Goal: Task Accomplishment & Management: Use online tool/utility

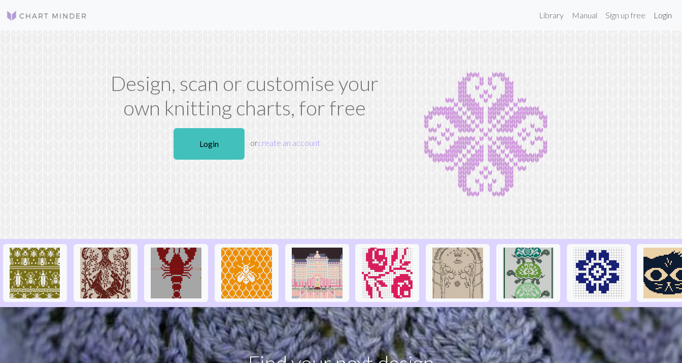
click at [665, 17] on link "Login" at bounding box center [663, 15] width 26 height 20
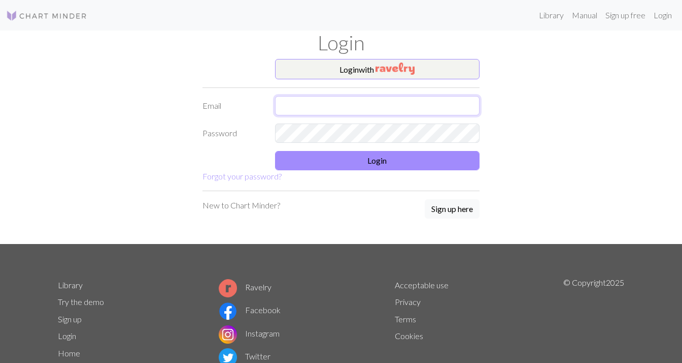
type input "[EMAIL_ADDRESS][DOMAIN_NAME]"
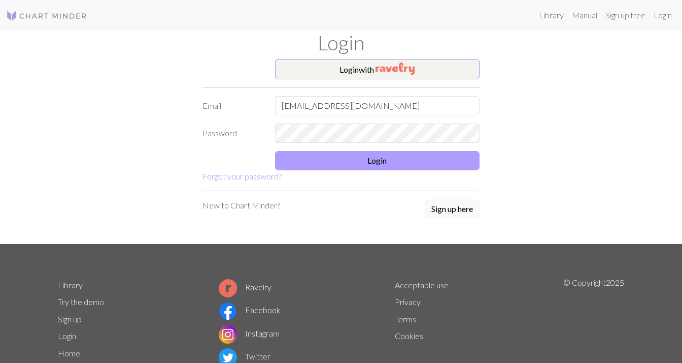
click at [341, 159] on button "Login" at bounding box center [377, 160] width 205 height 19
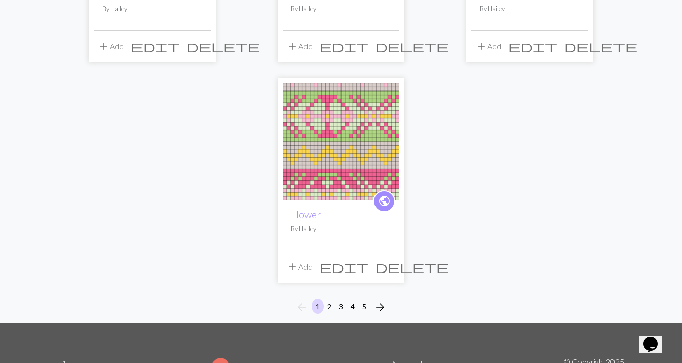
scroll to position [1209, 0]
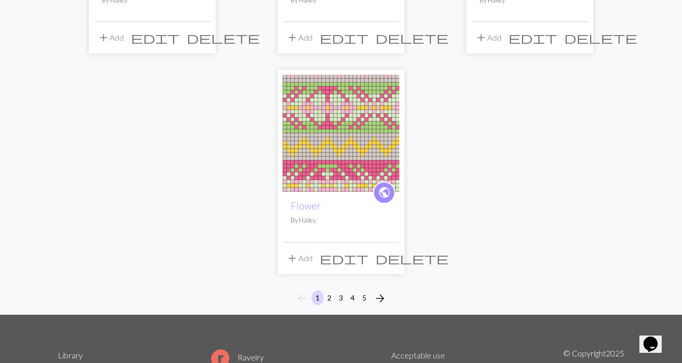
click at [329, 290] on button "2" at bounding box center [329, 297] width 12 height 15
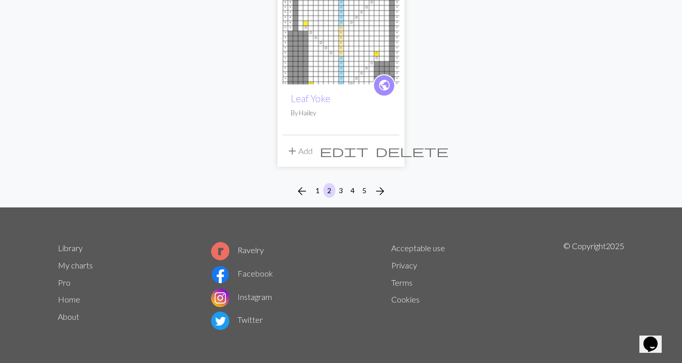
scroll to position [1316, 0]
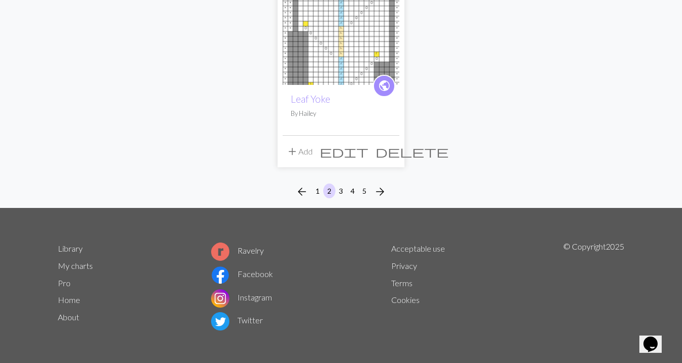
click at [339, 188] on button "3" at bounding box center [341, 190] width 12 height 15
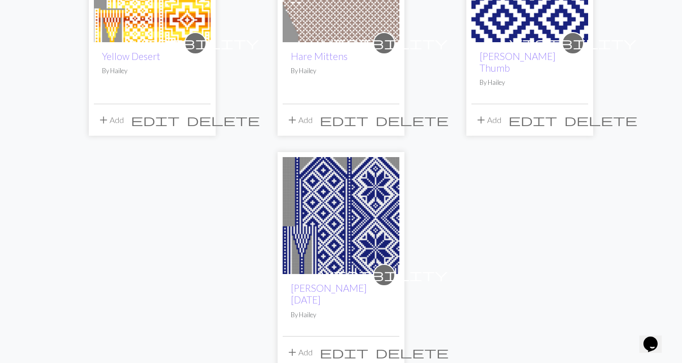
scroll to position [1141, 0]
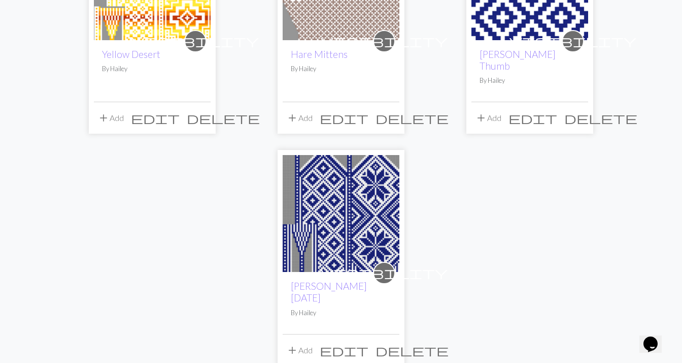
click at [321, 180] on img at bounding box center [341, 213] width 117 height 117
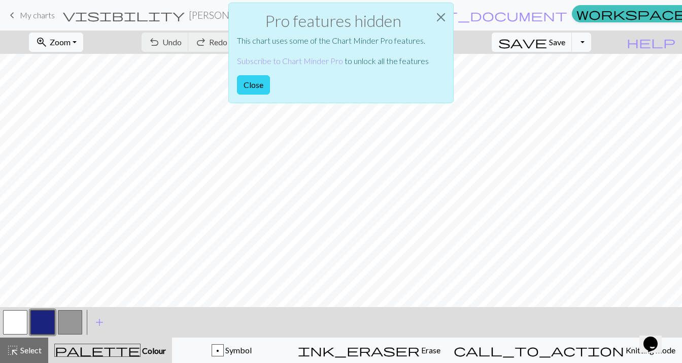
click at [261, 81] on button "Close" at bounding box center [253, 84] width 33 height 19
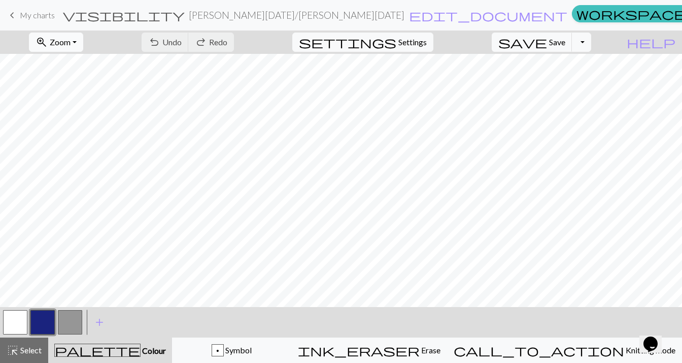
click at [71, 38] on span "Zoom" at bounding box center [60, 42] width 21 height 10
click at [86, 122] on button "50%" at bounding box center [69, 122] width 80 height 16
click at [11, 313] on button "button" at bounding box center [15, 322] width 24 height 24
click at [566, 45] on span "Save" at bounding box center [557, 42] width 16 height 10
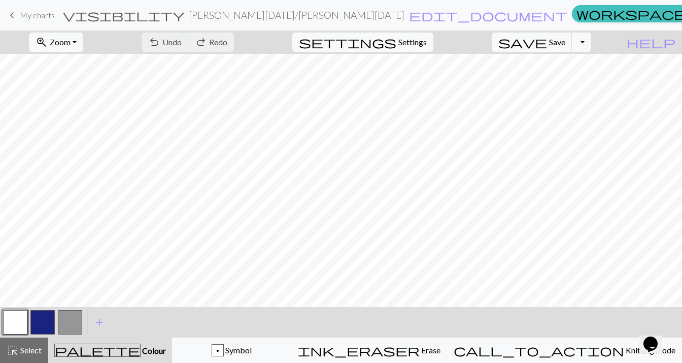
click at [41, 16] on span "My charts" at bounding box center [37, 15] width 35 height 10
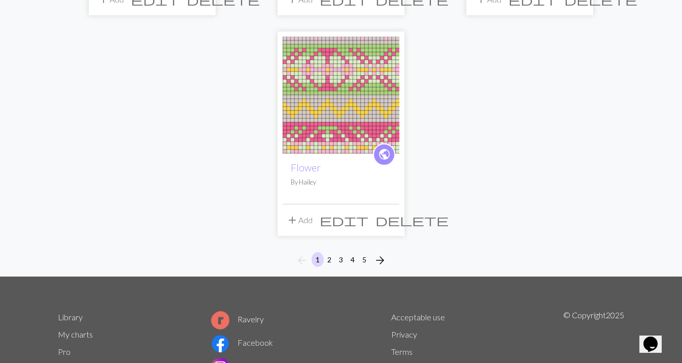
scroll to position [1249, 0]
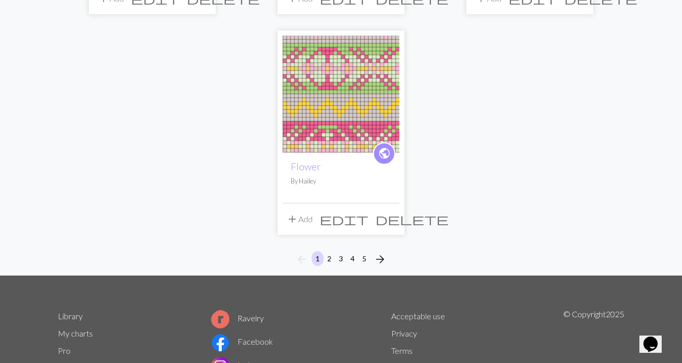
click at [342, 251] on button "3" at bounding box center [341, 258] width 12 height 15
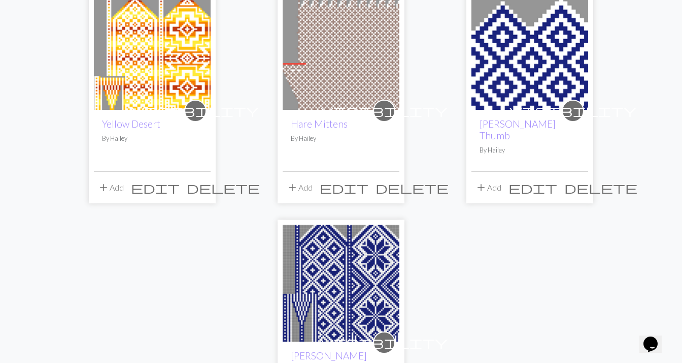
scroll to position [1073, 0]
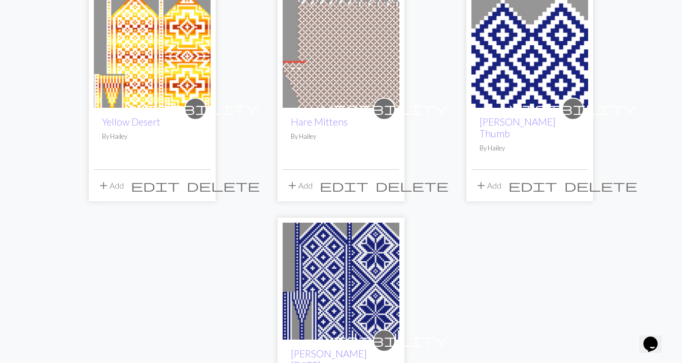
click at [503, 62] on img at bounding box center [530, 49] width 117 height 117
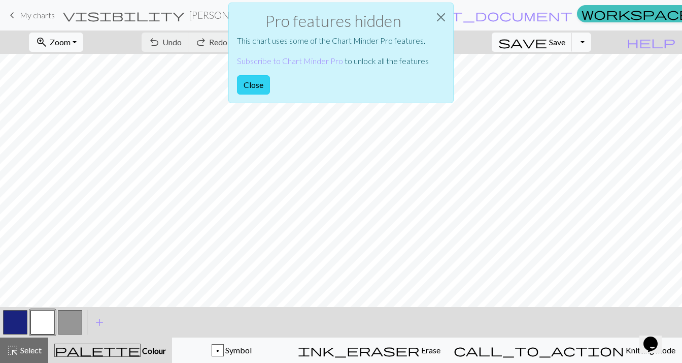
click at [244, 85] on button "Close" at bounding box center [253, 84] width 33 height 19
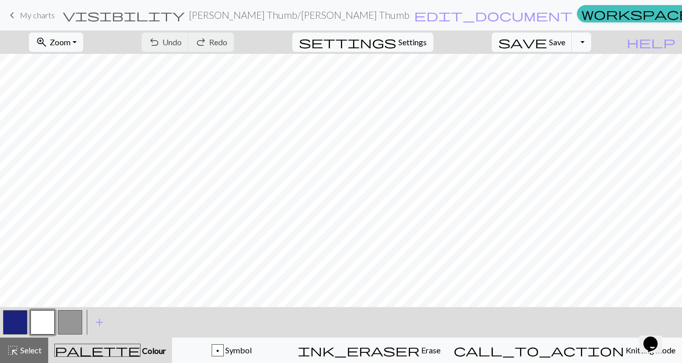
click at [27, 15] on span "My charts" at bounding box center [37, 15] width 35 height 10
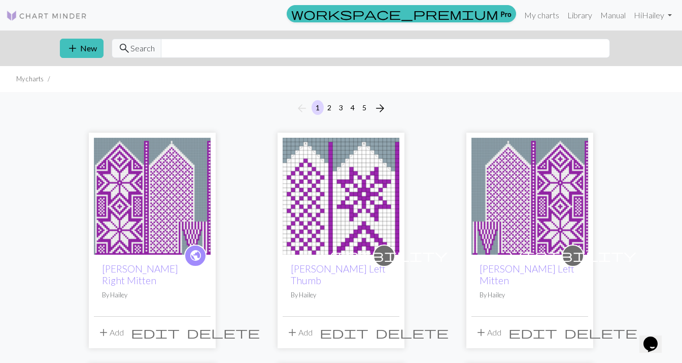
click at [341, 106] on button "3" at bounding box center [341, 107] width 12 height 15
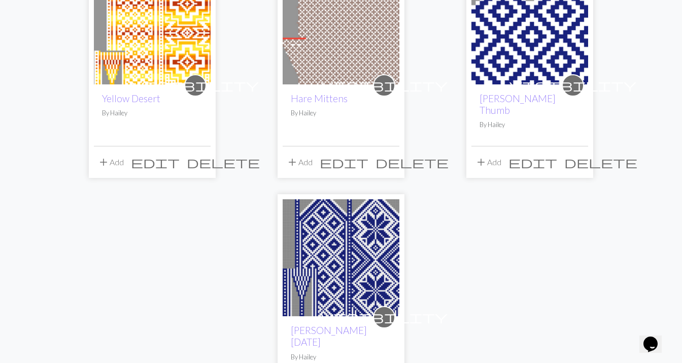
scroll to position [1108, 0]
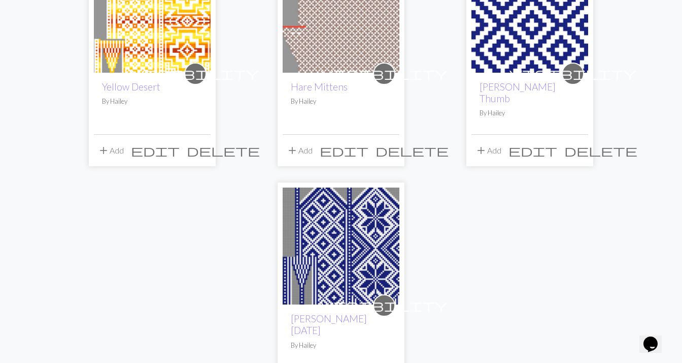
click at [314, 233] on img at bounding box center [341, 245] width 117 height 117
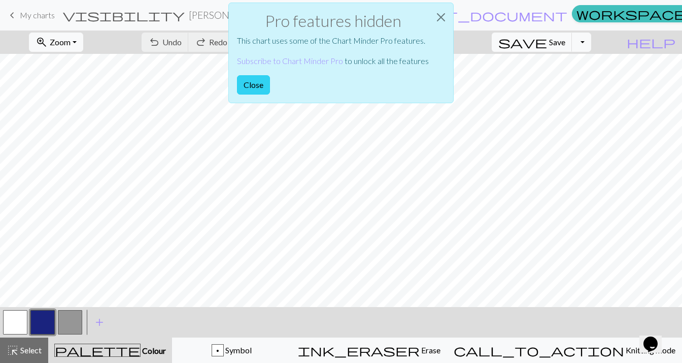
click at [263, 88] on button "Close" at bounding box center [253, 84] width 33 height 19
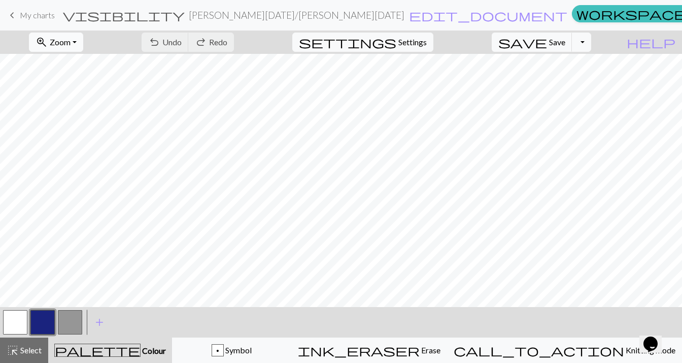
click at [71, 45] on span "Zoom" at bounding box center [60, 42] width 21 height 10
click at [92, 118] on button "50%" at bounding box center [69, 122] width 80 height 16
click at [11, 324] on button "button" at bounding box center [15, 322] width 24 height 24
click at [566, 42] on span "Save" at bounding box center [557, 42] width 16 height 10
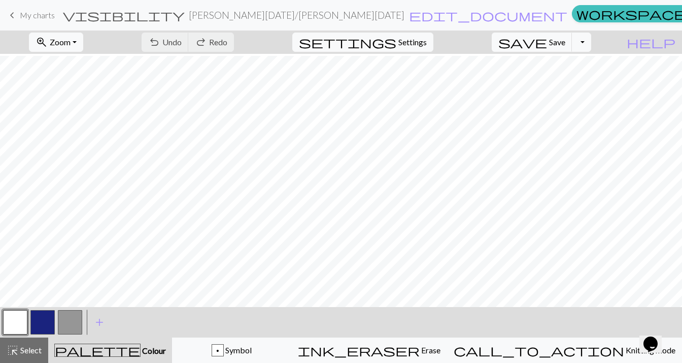
scroll to position [86, 0]
